Goal: Find specific page/section: Find specific page/section

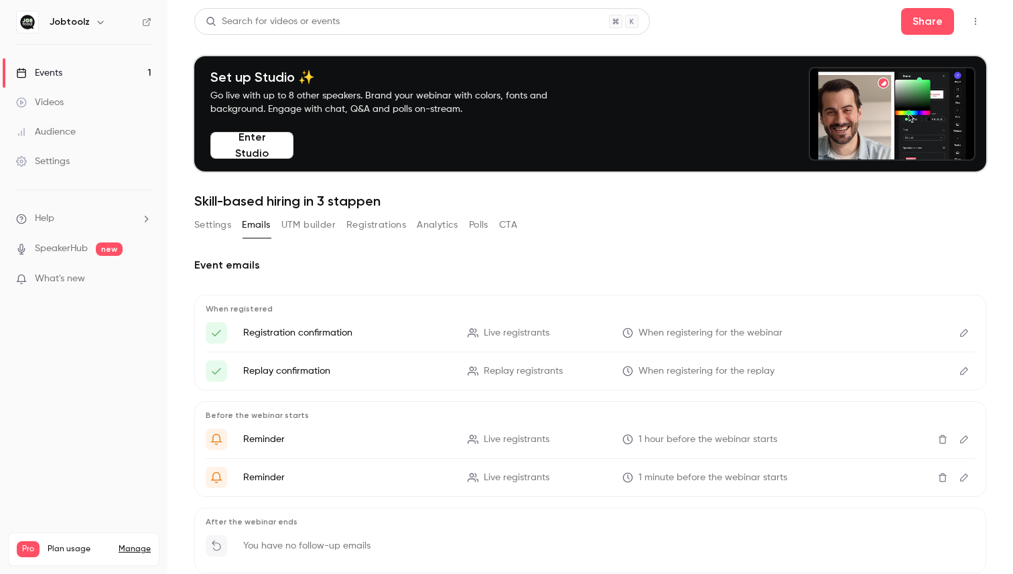
click at [61, 76] on div "Events" at bounding box center [39, 72] width 46 height 13
